Goal: Information Seeking & Learning: Check status

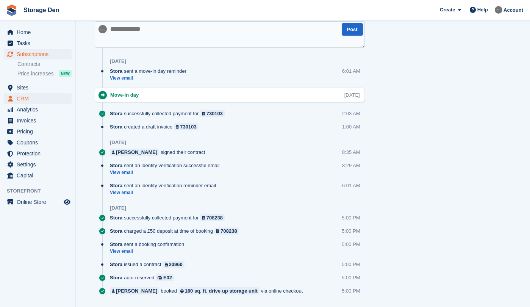
click at [43, 97] on span "CRM" at bounding box center [39, 98] width 45 height 11
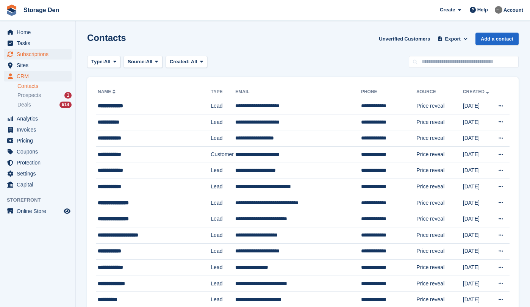
click at [48, 55] on span "Subscriptions" at bounding box center [39, 54] width 45 height 11
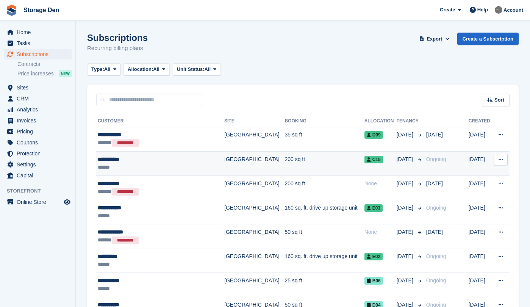
click at [154, 167] on div "******" at bounding box center [156, 167] width 116 height 8
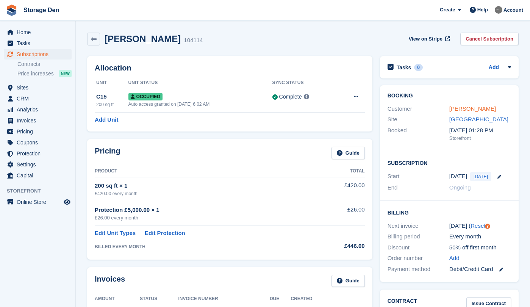
click at [451, 109] on link "[PERSON_NAME]" at bounding box center [472, 108] width 47 height 6
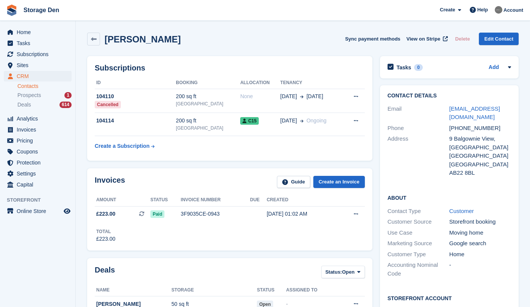
scroll to position [70, 0]
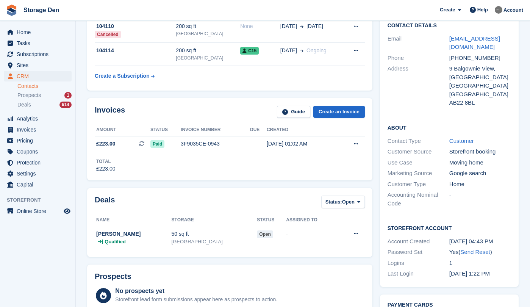
click at [38, 72] on span "CRM" at bounding box center [39, 76] width 45 height 11
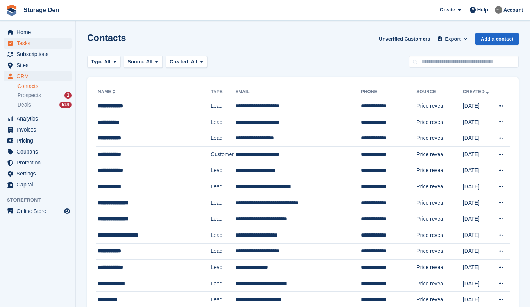
click at [43, 48] on span "Tasks" at bounding box center [39, 43] width 45 height 11
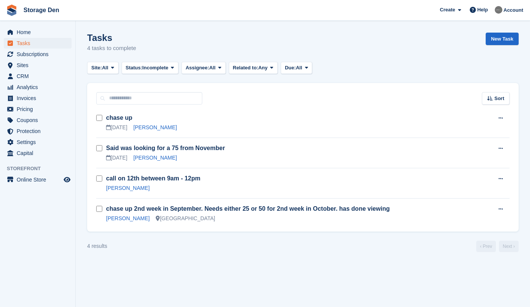
click at [40, 52] on span "Subscriptions" at bounding box center [39, 54] width 45 height 11
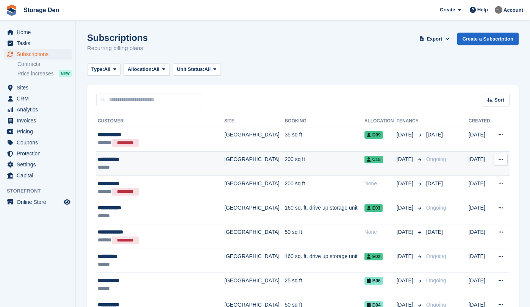
click at [163, 161] on div "**********" at bounding box center [156, 159] width 116 height 8
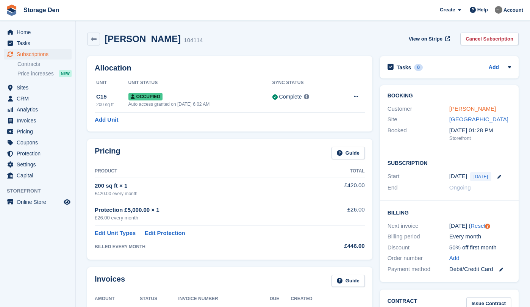
click at [460, 111] on link "[PERSON_NAME]" at bounding box center [472, 108] width 47 height 6
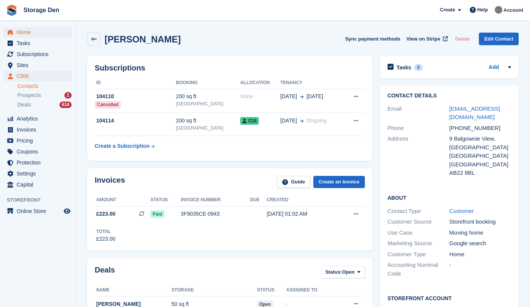
click at [35, 30] on span "Home" at bounding box center [39, 32] width 45 height 11
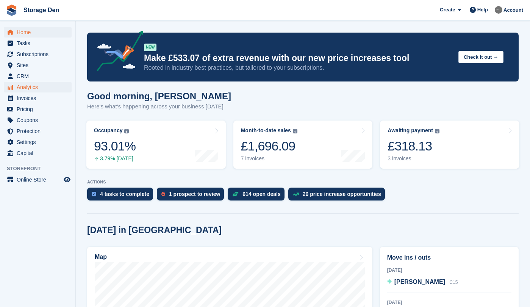
click at [44, 84] on span "Analytics" at bounding box center [39, 87] width 45 height 11
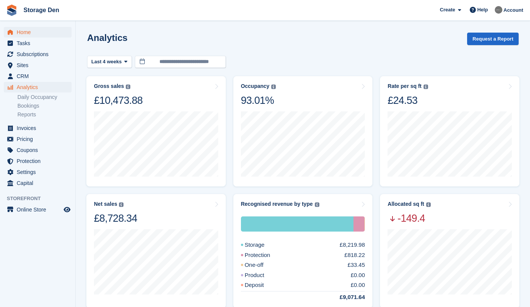
click at [30, 29] on span "Home" at bounding box center [39, 32] width 45 height 11
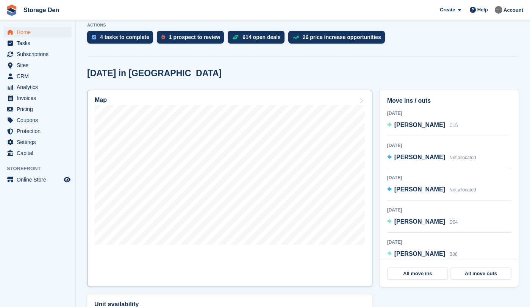
scroll to position [162, 0]
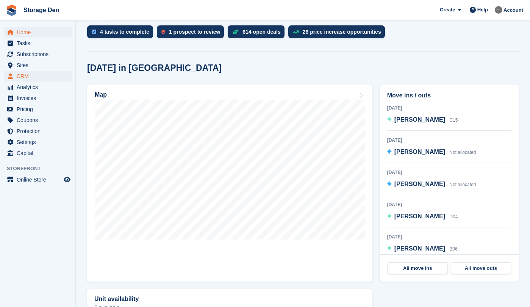
click at [36, 78] on span "CRM" at bounding box center [39, 76] width 45 height 11
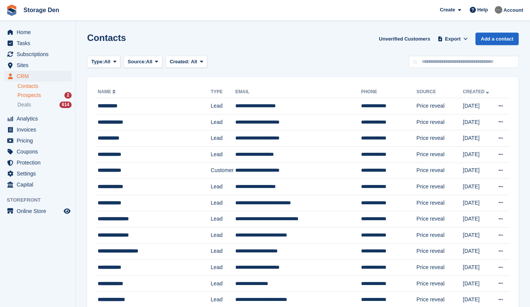
click at [53, 97] on div "Prospects 2" at bounding box center [44, 95] width 54 height 7
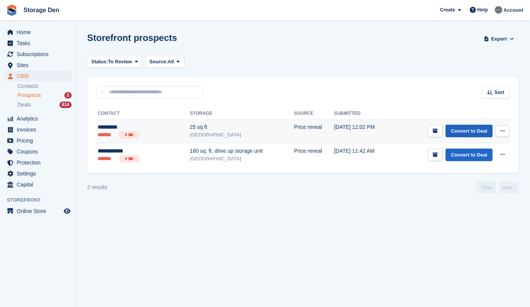
click at [484, 136] on link "Convert to Deal" at bounding box center [469, 131] width 47 height 13
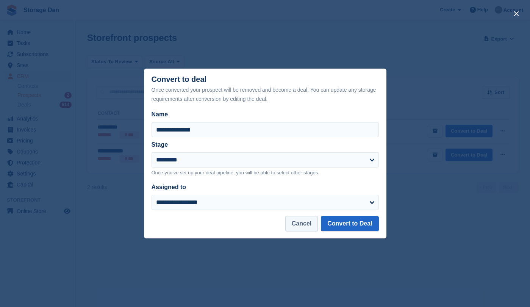
click at [296, 225] on button "Cancel" at bounding box center [301, 223] width 33 height 15
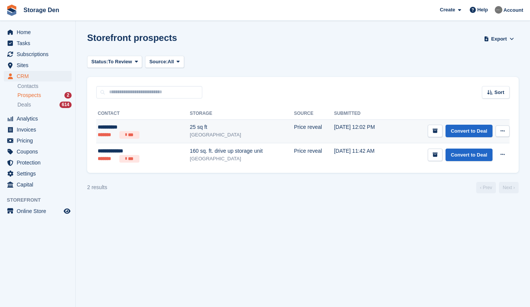
click at [504, 131] on icon at bounding box center [502, 130] width 4 height 5
click at [454, 175] on p "Delete prospect" at bounding box center [473, 172] width 66 height 10
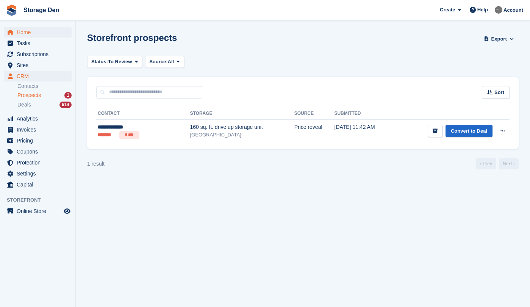
click at [22, 32] on span "Home" at bounding box center [39, 32] width 45 height 11
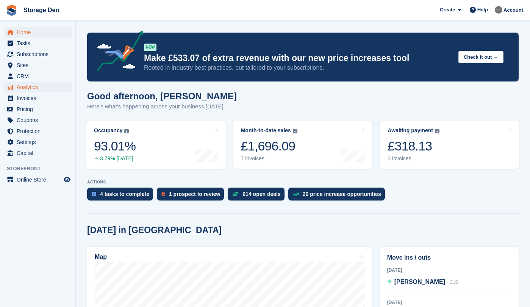
click at [47, 89] on span "Analytics" at bounding box center [39, 87] width 45 height 11
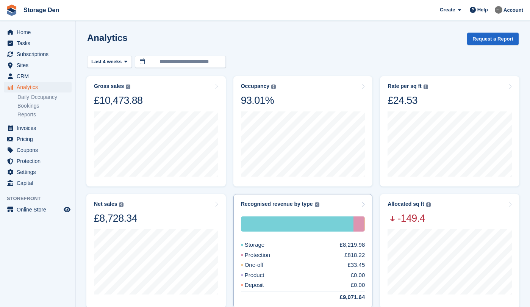
click at [305, 263] on div "One-off £33.45" at bounding box center [303, 265] width 124 height 9
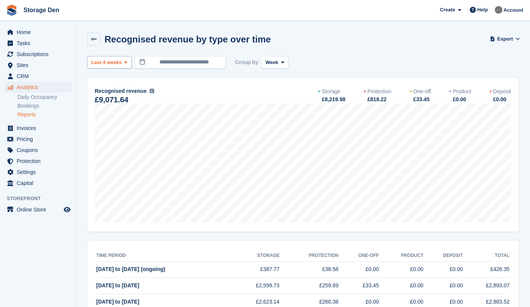
click at [120, 63] on span "Last 4 weeks" at bounding box center [106, 63] width 30 height 8
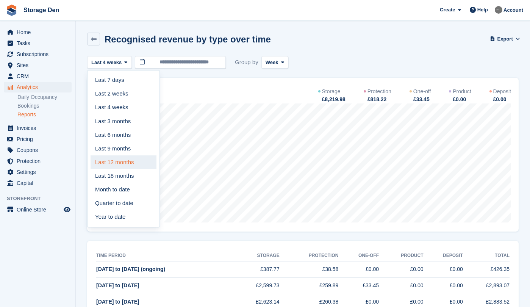
click at [121, 157] on link "Last 12 months" at bounding box center [124, 162] width 66 height 14
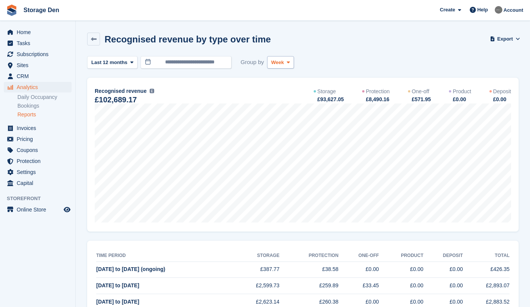
click at [274, 64] on span "Week" at bounding box center [277, 63] width 13 height 8
click at [294, 110] on link "Month" at bounding box center [304, 108] width 66 height 14
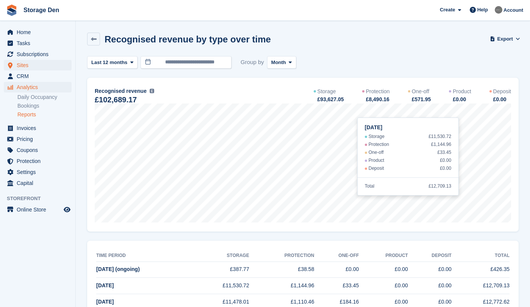
click at [28, 65] on span "Sites" at bounding box center [39, 65] width 45 height 11
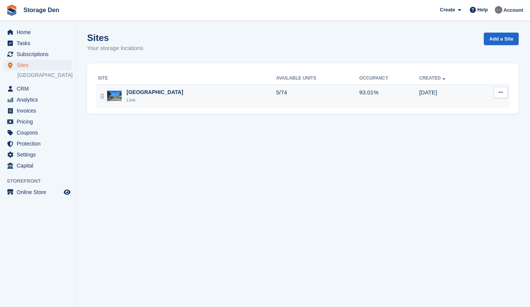
click at [156, 93] on div "Aberdeen Live" at bounding box center [187, 96] width 178 height 16
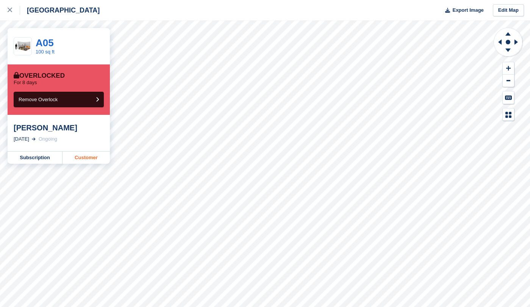
click at [67, 159] on link "Customer" at bounding box center [86, 158] width 47 height 12
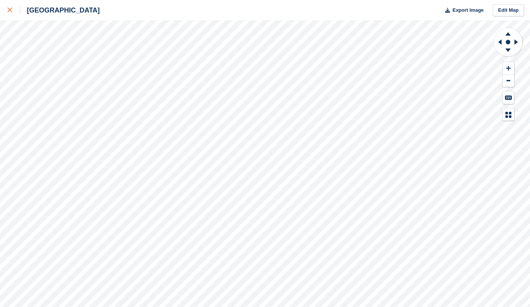
click at [8, 7] on div at bounding box center [14, 10] width 13 height 9
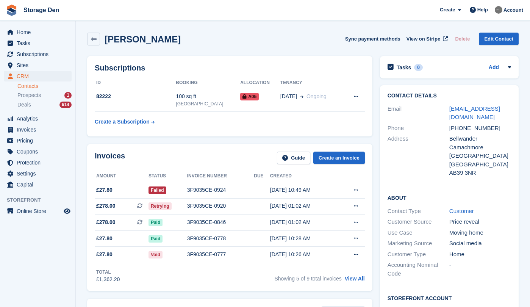
click at [211, 138] on div "Subscriptions ID Booking Allocation Tenancy 82222 100 sq ft Aberdeen A05 24 Apr…" at bounding box center [229, 96] width 293 height 88
click at [350, 281] on link "View All" at bounding box center [355, 278] width 20 height 6
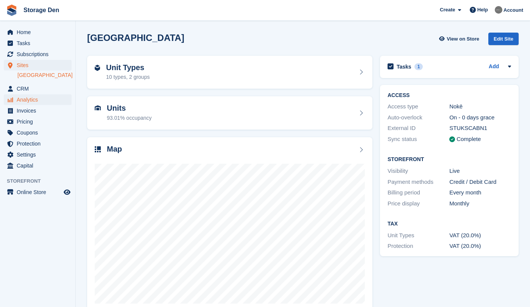
click at [39, 98] on span "Analytics" at bounding box center [39, 99] width 45 height 11
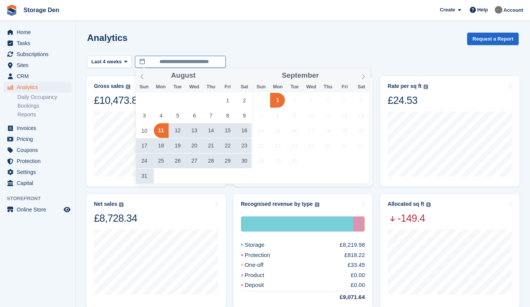
click at [215, 67] on input "**********" at bounding box center [180, 62] width 91 height 13
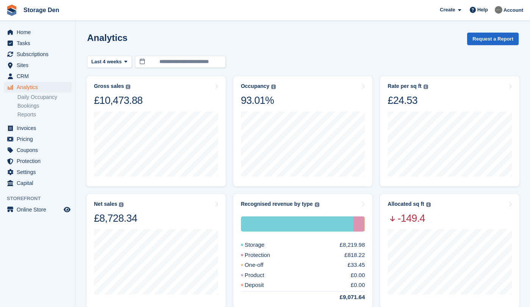
click at [178, 193] on turbo-frame "Net sales The sum of all finalised invoices, after discount and excluding tax. …" at bounding box center [156, 251] width 147 height 122
click at [204, 223] on div "Net sales The sum of all finalised invoices, after discount and excluding tax. …" at bounding box center [156, 213] width 124 height 24
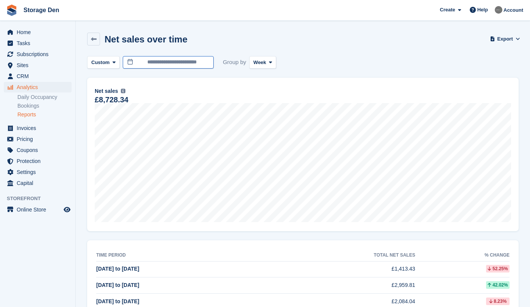
click at [185, 60] on input "**********" at bounding box center [168, 62] width 91 height 13
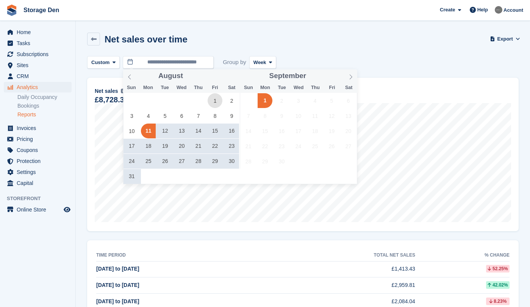
click at [213, 99] on span "1" at bounding box center [215, 100] width 15 height 15
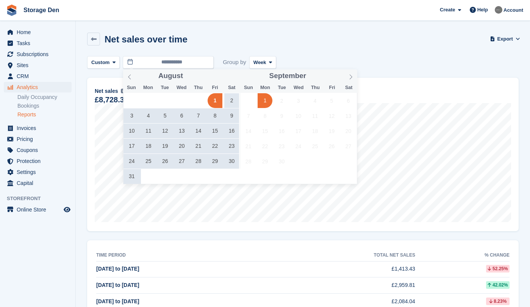
click at [263, 103] on span "1" at bounding box center [265, 100] width 15 height 15
type input "**********"
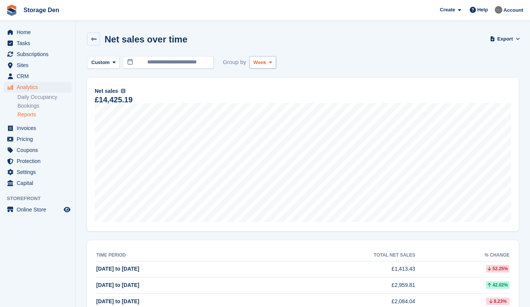
click at [262, 64] on span "Week" at bounding box center [259, 63] width 13 height 8
click at [283, 105] on link "Month" at bounding box center [286, 108] width 66 height 14
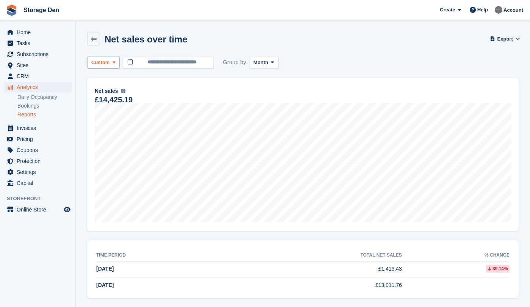
click at [111, 62] on span at bounding box center [114, 62] width 6 height 6
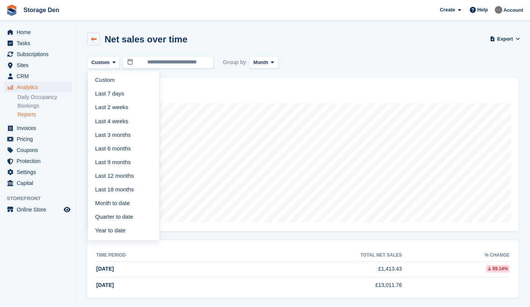
click at [98, 43] on link at bounding box center [93, 39] width 13 height 13
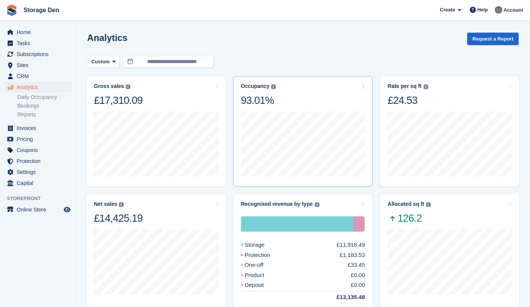
click at [289, 200] on div "Recognised revenue by type The sum of all finalised invoices, after discount an…" at bounding box center [302, 251] width 139 height 114
click at [300, 260] on div "Storage £11,918.49 Protection £1,183.53 One-off £33.45 Product £0.00 Deposit £0…" at bounding box center [303, 258] width 124 height 85
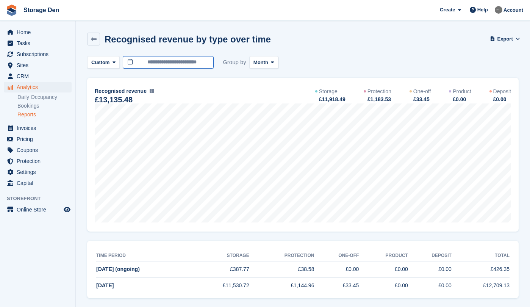
click at [151, 67] on body "Storage Den Create Subscription Invoice Contact Deal Discount Page Help Chat Su…" at bounding box center [265, 157] width 530 height 314
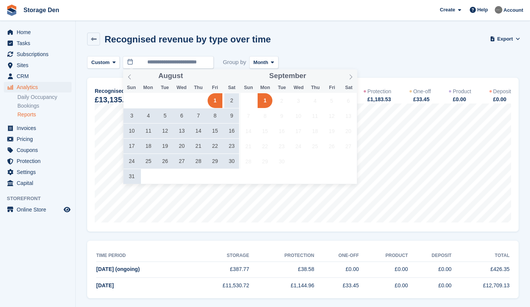
click at [329, 37] on div "Recognised revenue by type over time Export Export recognised revenue by type o…" at bounding box center [303, 44] width 432 height 22
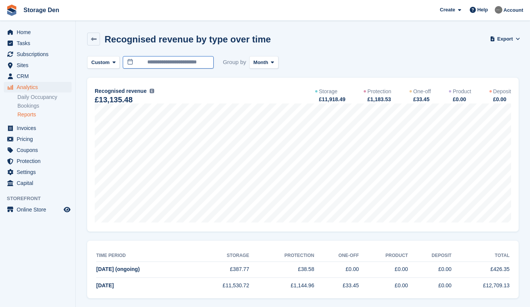
click at [205, 65] on input "**********" at bounding box center [168, 62] width 91 height 13
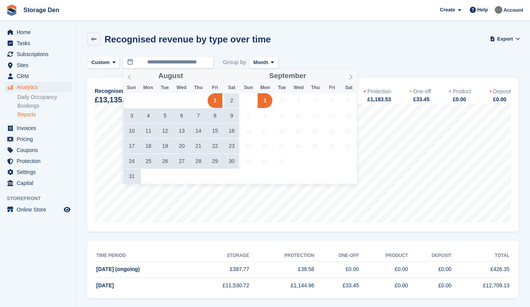
click at [237, 76] on div "August ****" at bounding box center [181, 75] width 117 height 13
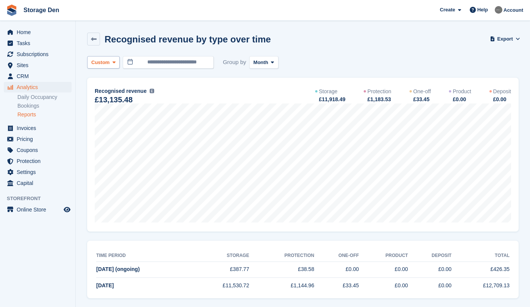
click at [111, 62] on span at bounding box center [114, 62] width 6 height 6
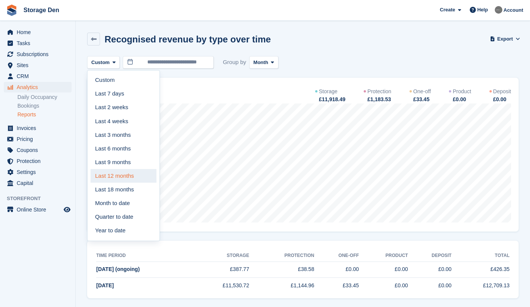
click at [128, 172] on link "Last 12 months" at bounding box center [124, 176] width 66 height 14
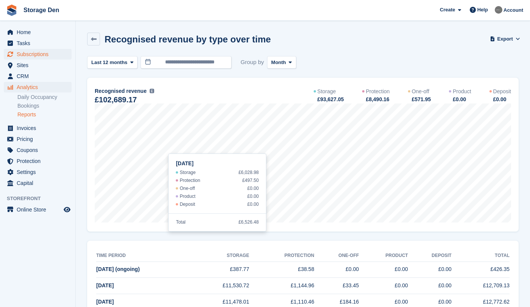
click at [39, 53] on span "Subscriptions" at bounding box center [39, 54] width 45 height 11
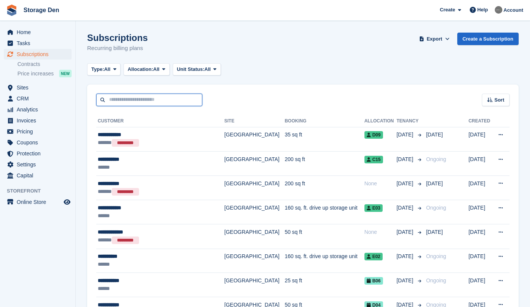
click at [142, 98] on input "text" at bounding box center [149, 100] width 106 height 13
type input "*"
type input "*****"
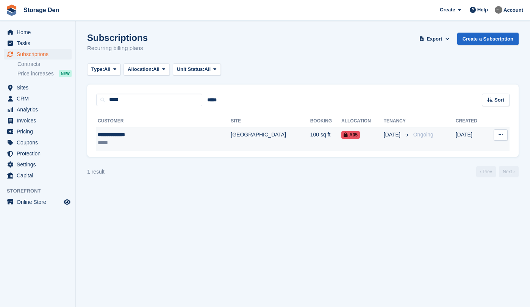
click at [144, 134] on div "**********" at bounding box center [144, 135] width 92 height 8
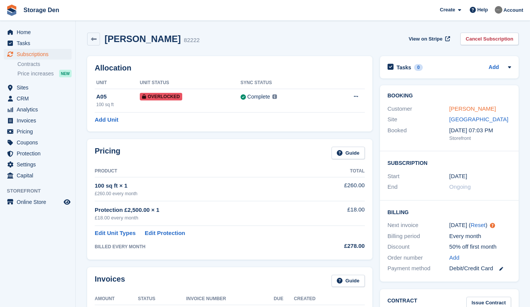
click at [471, 110] on link "Wendy Crichton" at bounding box center [472, 108] width 47 height 6
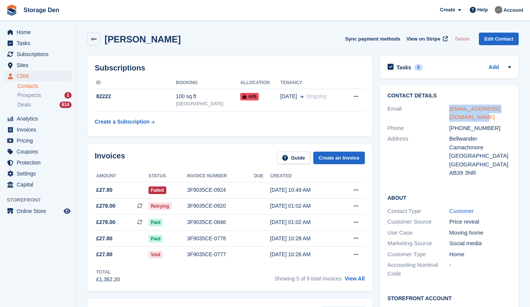
drag, startPoint x: 465, startPoint y: 115, endPoint x: 450, endPoint y: 109, distance: 16.2
click at [450, 109] on div "hillsidehair2021@gmail.com" at bounding box center [480, 113] width 62 height 17
click at [352, 279] on link "View All" at bounding box center [355, 278] width 20 height 6
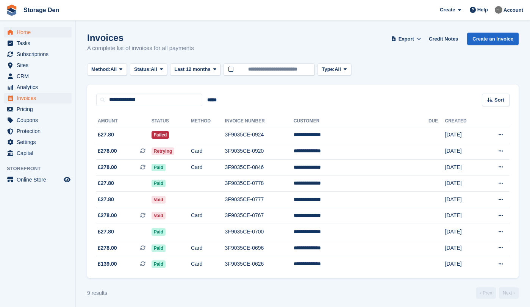
click at [43, 30] on span "Home" at bounding box center [39, 32] width 45 height 11
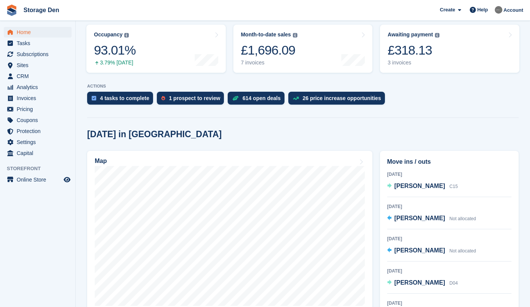
scroll to position [106, 0]
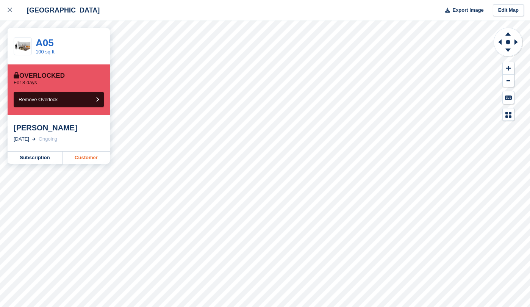
click at [71, 158] on link "Customer" at bounding box center [86, 158] width 47 height 12
click at [8, 12] on icon at bounding box center [10, 10] width 5 height 5
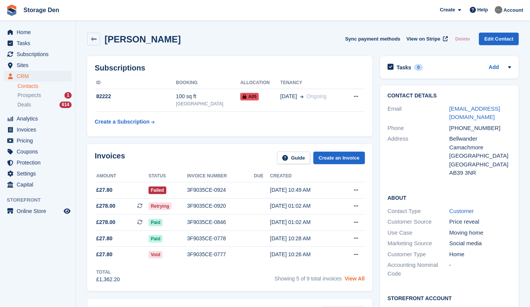
click at [354, 281] on link "View All" at bounding box center [355, 278] width 20 height 6
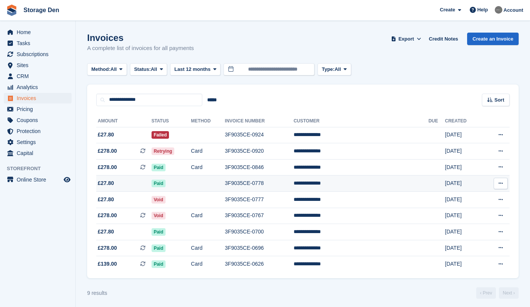
click at [119, 184] on span "£27.80" at bounding box center [123, 183] width 55 height 8
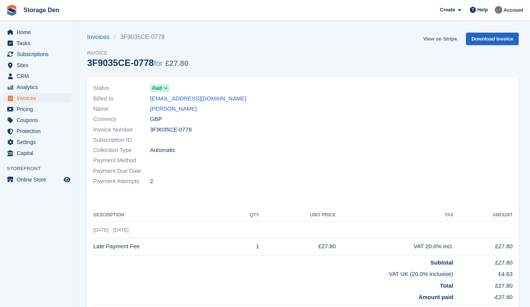
click at [439, 38] on link "View on Stripe" at bounding box center [440, 39] width 40 height 13
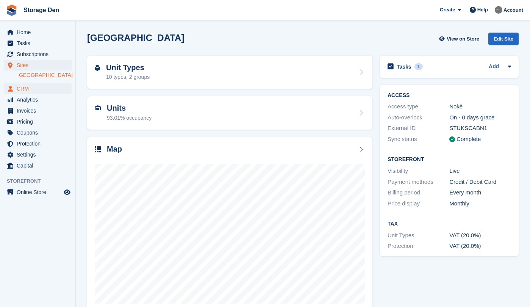
click at [36, 90] on span "CRM" at bounding box center [39, 88] width 45 height 11
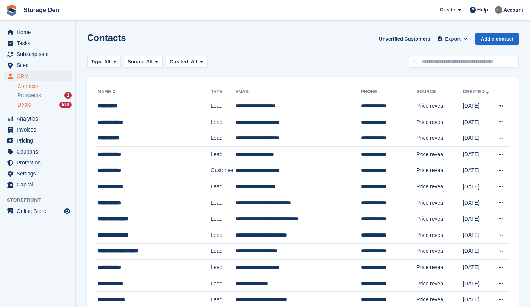
click at [33, 108] on div "Deals 614" at bounding box center [44, 104] width 54 height 7
click at [28, 103] on span "Deals" at bounding box center [24, 104] width 14 height 7
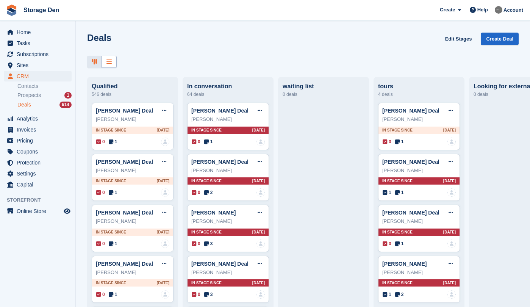
click at [111, 64] on icon at bounding box center [108, 62] width 5 height 6
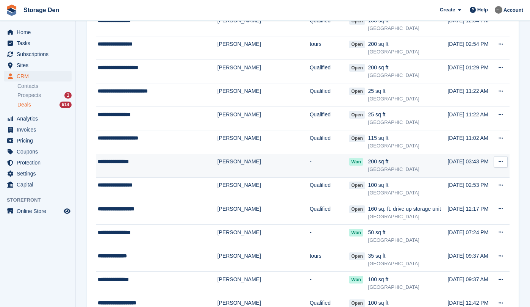
scroll to position [182, 0]
